Goal: Information Seeking & Learning: Get advice/opinions

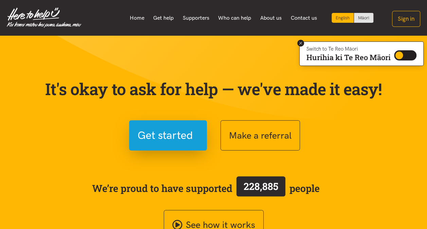
click at [300, 43] on icon at bounding box center [300, 43] width 3 height 3
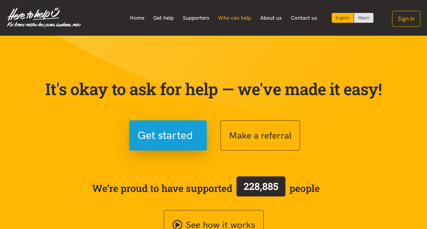
click at [232, 17] on link "Who can help" at bounding box center [235, 18] width 42 height 14
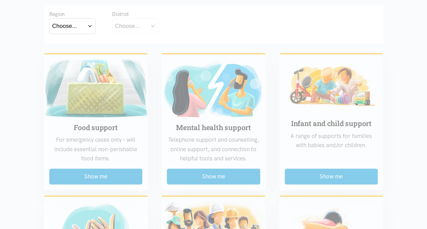
scroll to position [140, 0]
click at [90, 25] on button "Choose..." at bounding box center [72, 25] width 47 height 15
click at [230, 14] on div "Region Choose... Bay of Plenty Waikato District Choose..." at bounding box center [213, 22] width 329 height 25
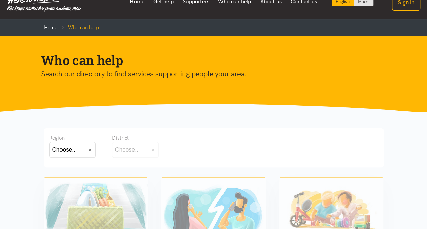
scroll to position [0, 0]
